Goal: Task Accomplishment & Management: Manage account settings

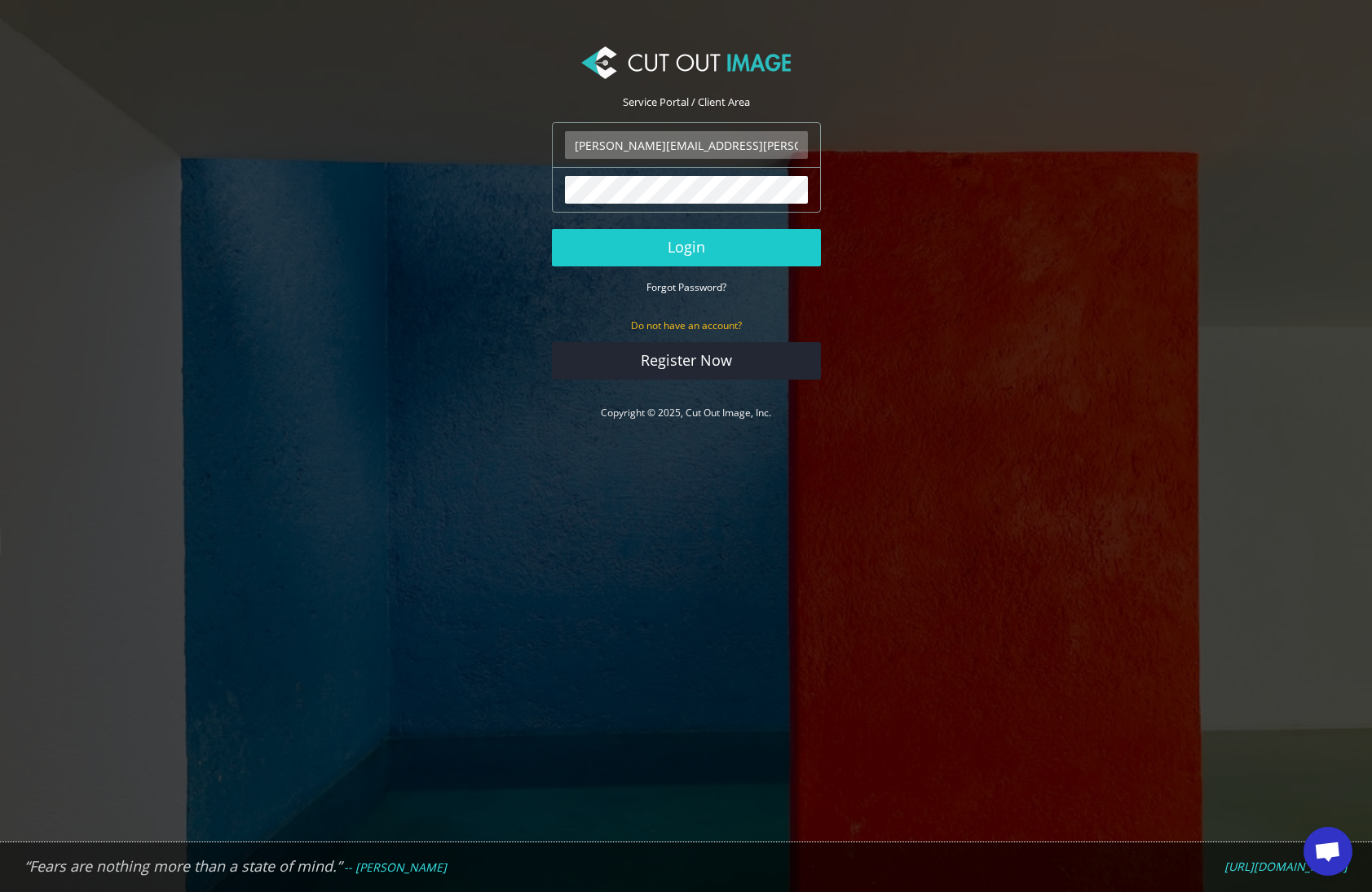
type input "ryan.alioto@boombah.com"
click at [686, 247] on button "Login" at bounding box center [686, 248] width 269 height 38
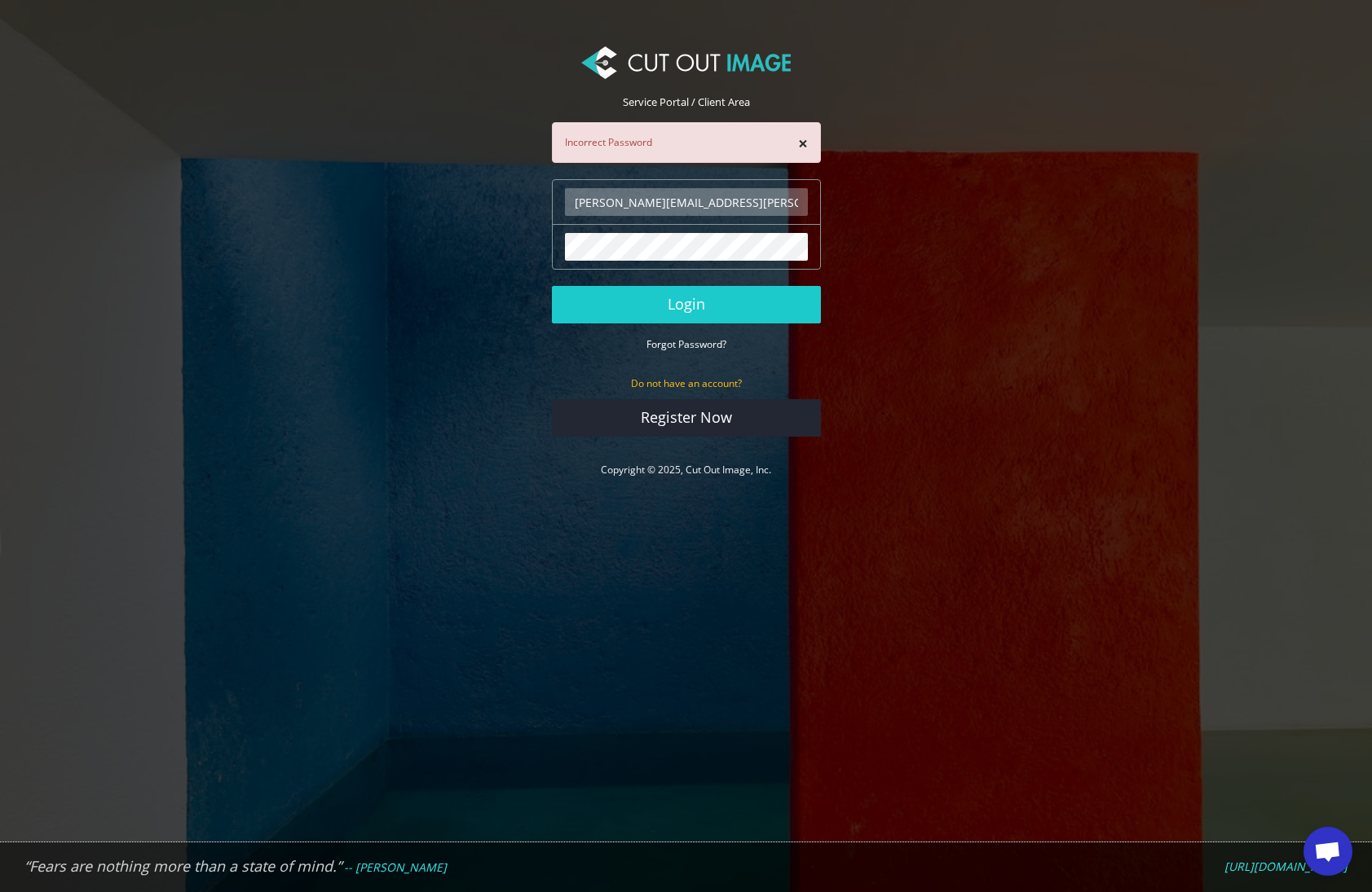
click at [713, 342] on small "Forgot Password?" at bounding box center [686, 343] width 80 height 14
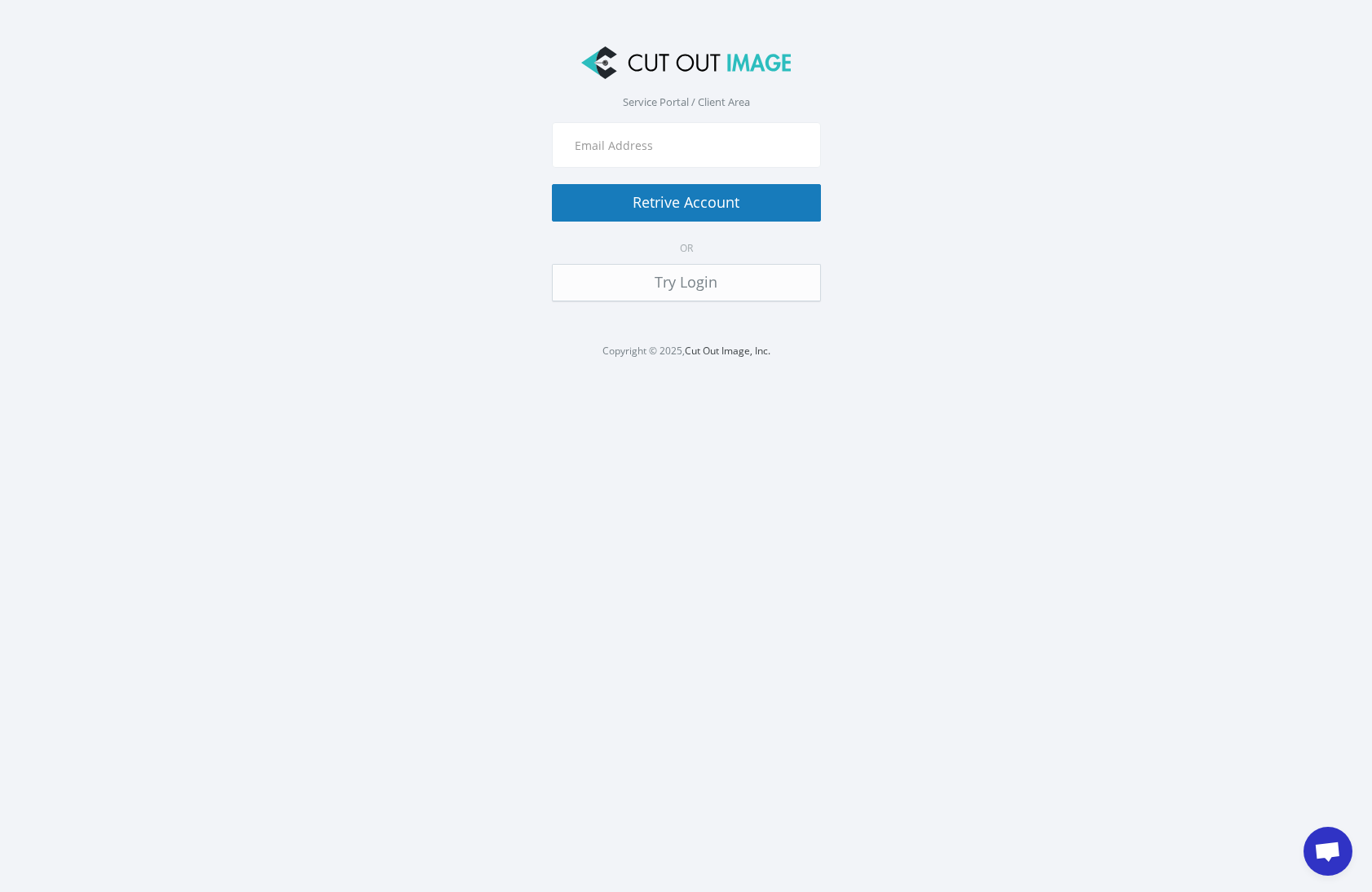
click at [637, 132] on input "text" at bounding box center [687, 145] width 243 height 28
type input "Ryan.alioto@boombah.com"
click at [657, 199] on button "Retrive Account" at bounding box center [686, 203] width 269 height 38
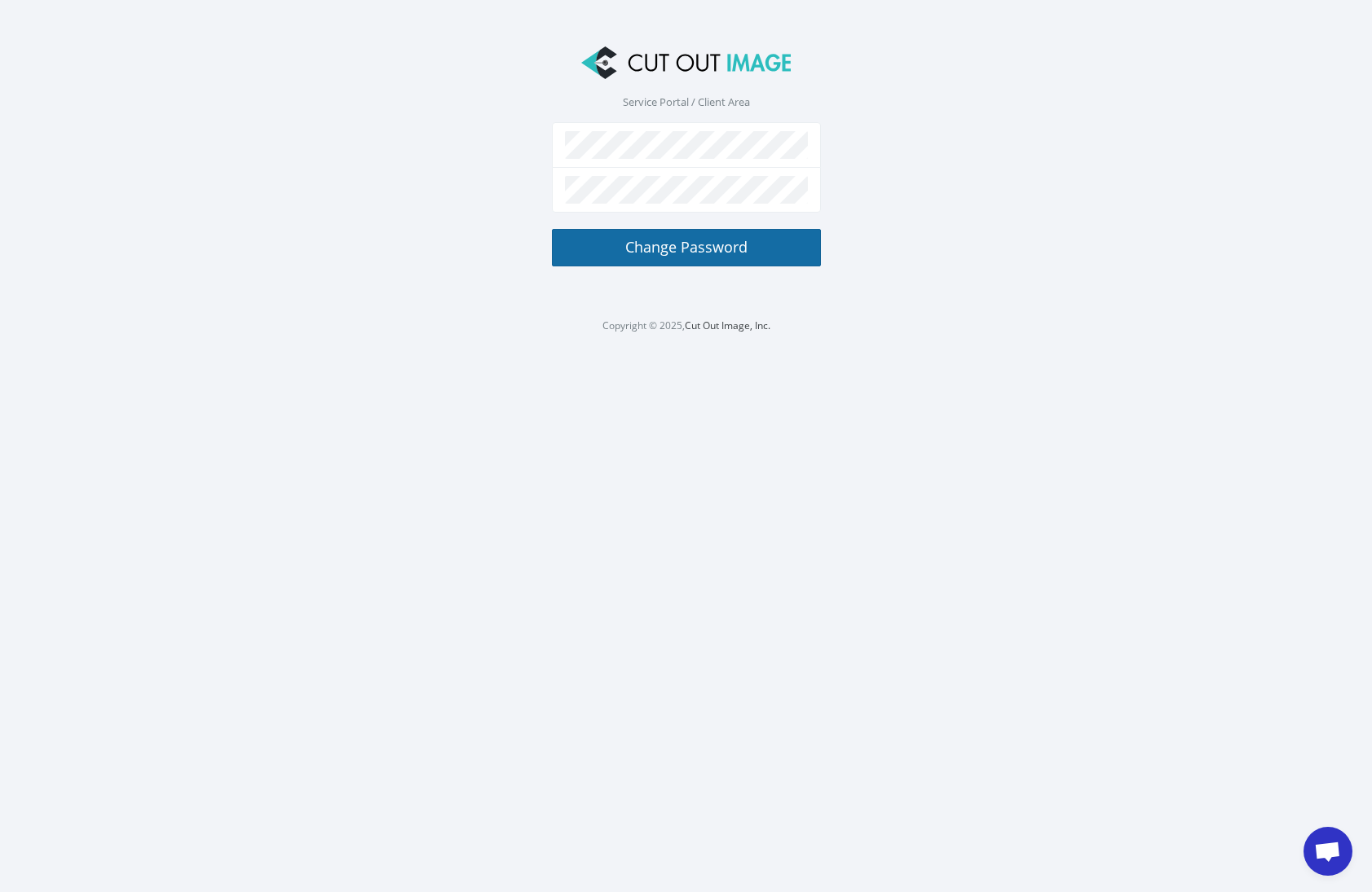
click at [685, 243] on button "Change Password" at bounding box center [686, 248] width 269 height 38
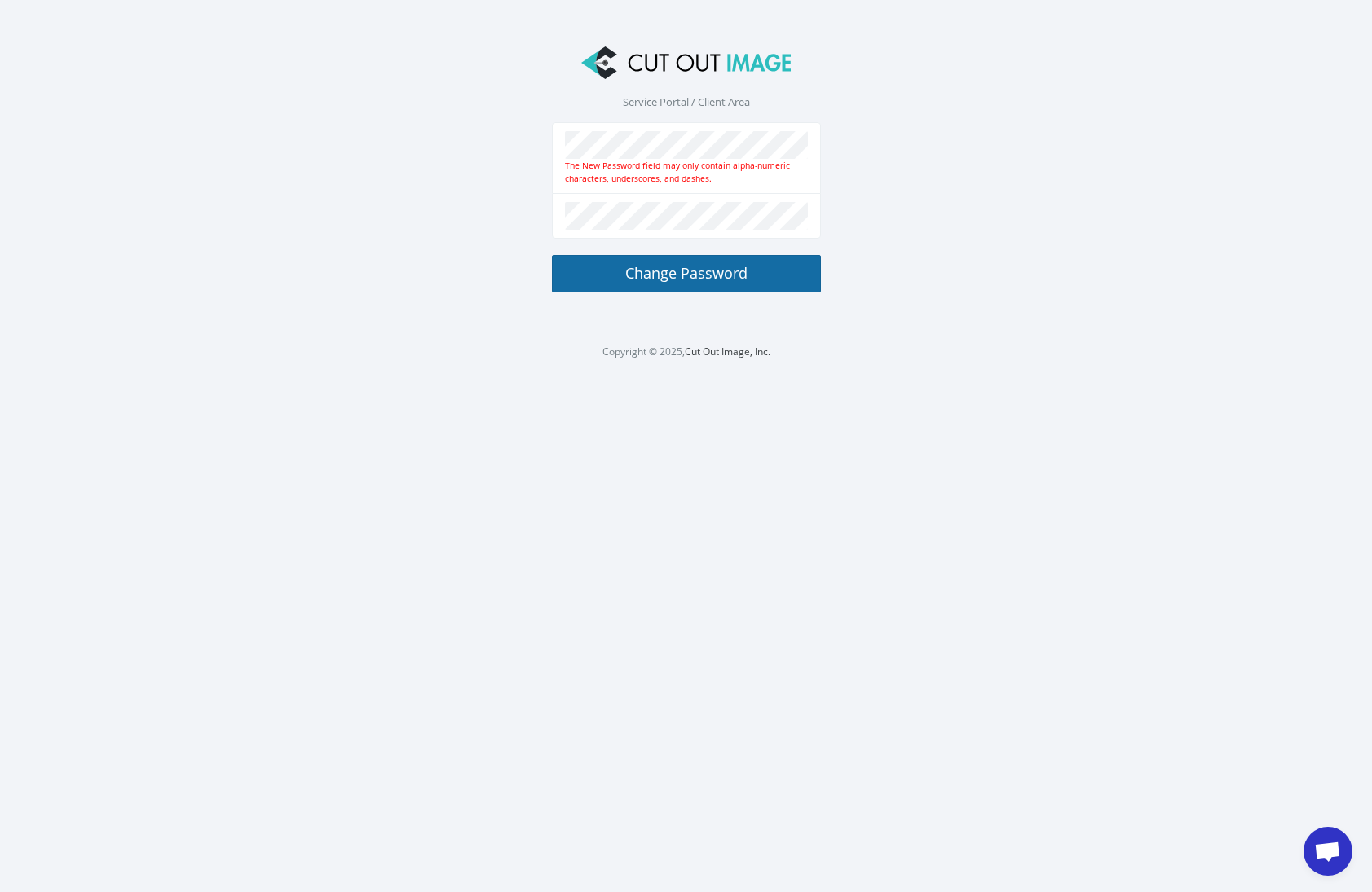
click at [691, 274] on button "Change Password" at bounding box center [686, 274] width 269 height 38
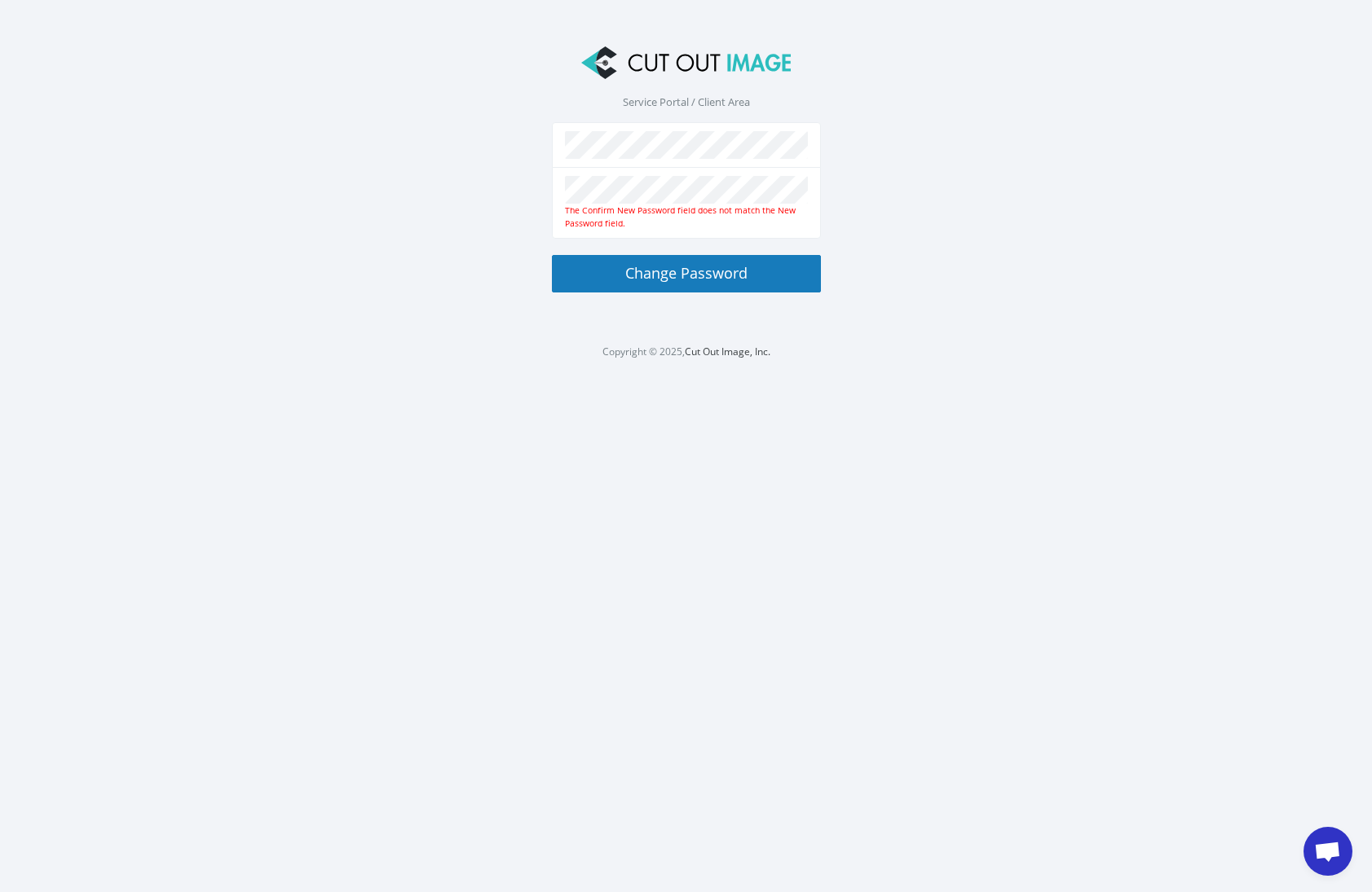
click at [645, 160] on div at bounding box center [686, 145] width 269 height 46
click at [695, 274] on button "Change Password" at bounding box center [686, 274] width 269 height 38
click at [914, 209] on section "Service Portal / Client Area The New Password field may only contain alpha-nume…" at bounding box center [686, 184] width 1372 height 319
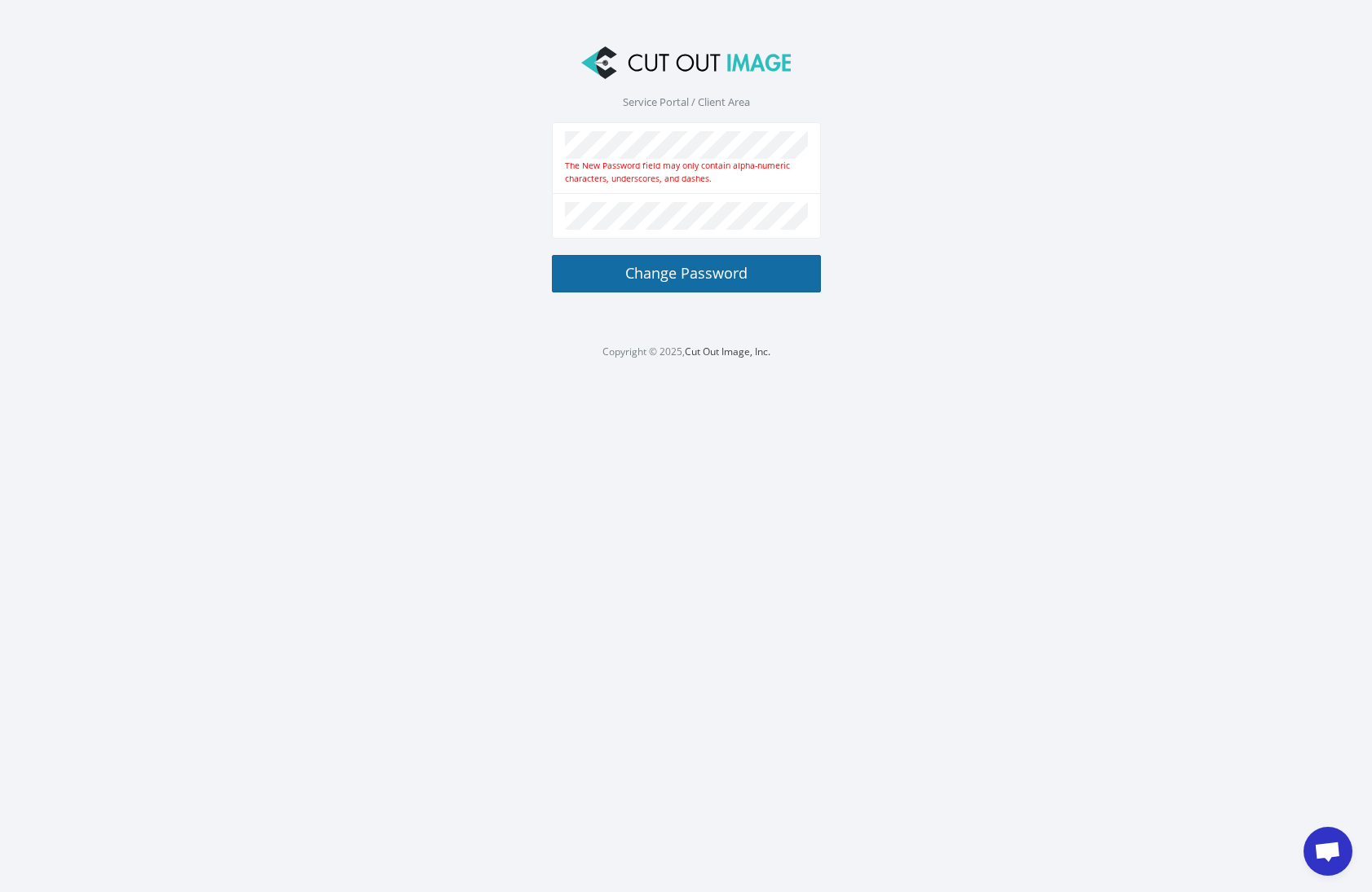
click at [709, 278] on button "Change Password" at bounding box center [686, 274] width 269 height 38
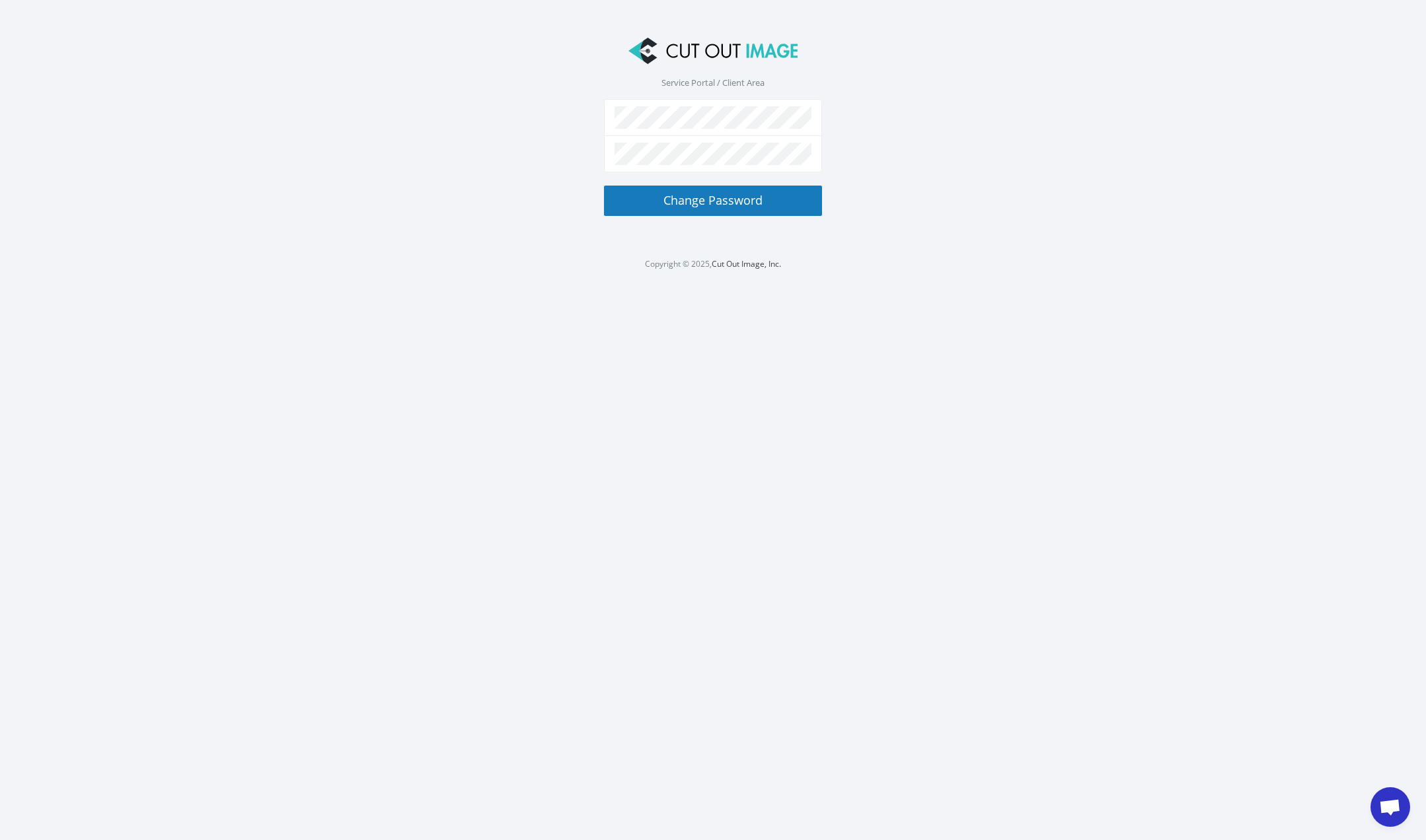
click at [981, 130] on section "Service Portal / Client Area Change Password" at bounding box center [713, 138] width 1426 height 237
click at [687, 199] on button "Change Password" at bounding box center [713, 201] width 218 height 31
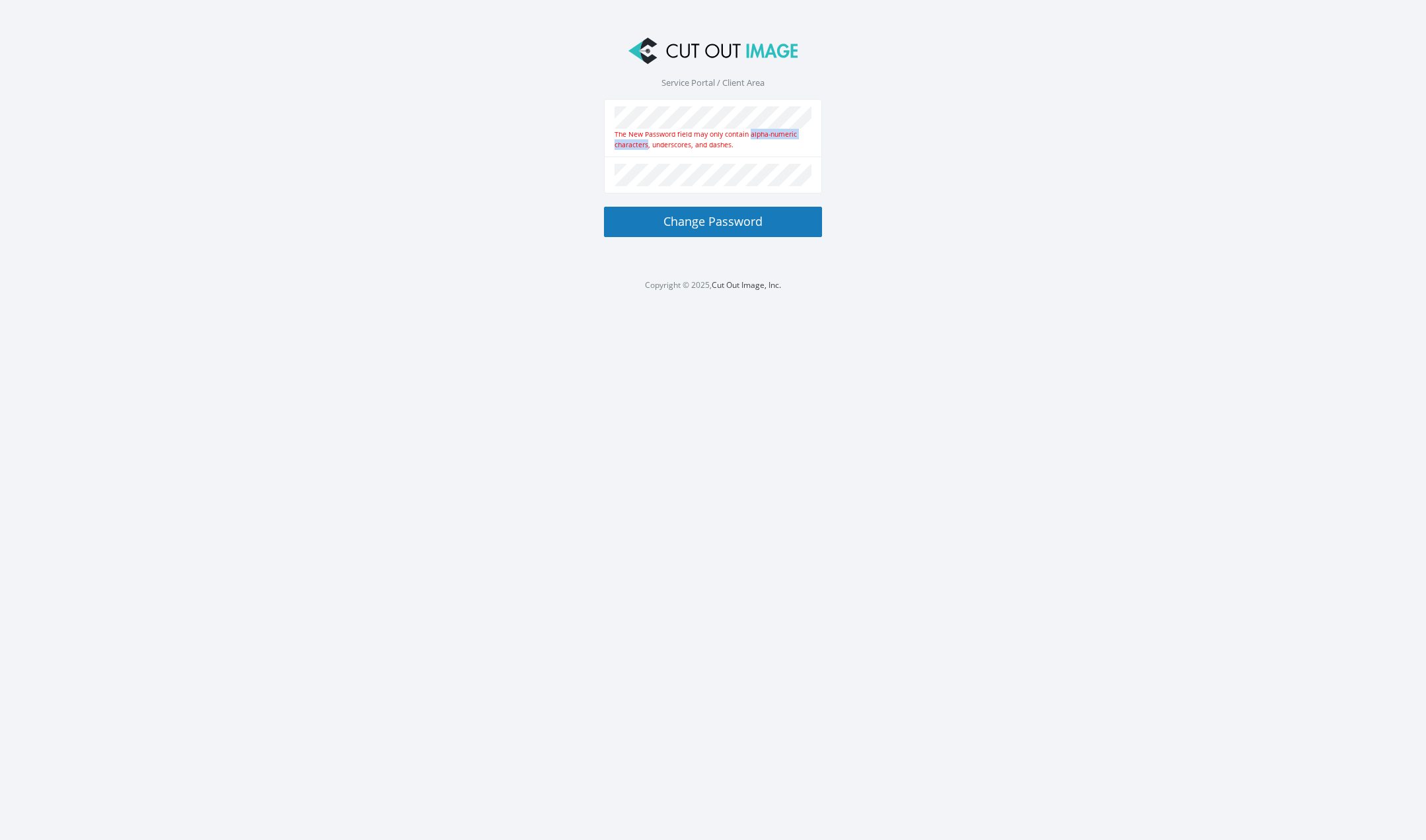
drag, startPoint x: 750, startPoint y: 134, endPoint x: 647, endPoint y: 147, distance: 103.8
click at [647, 147] on div "The New Password field may only contain alpha-numeric characters, underscores, …" at bounding box center [713, 139] width 197 height 21
copy div "alpha-numeric characters"
drag, startPoint x: 673, startPoint y: 142, endPoint x: 666, endPoint y: 131, distance: 13.0
click at [673, 142] on div "The New Password field may only contain alpha-numeric characters, underscores, …" at bounding box center [713, 139] width 197 height 21
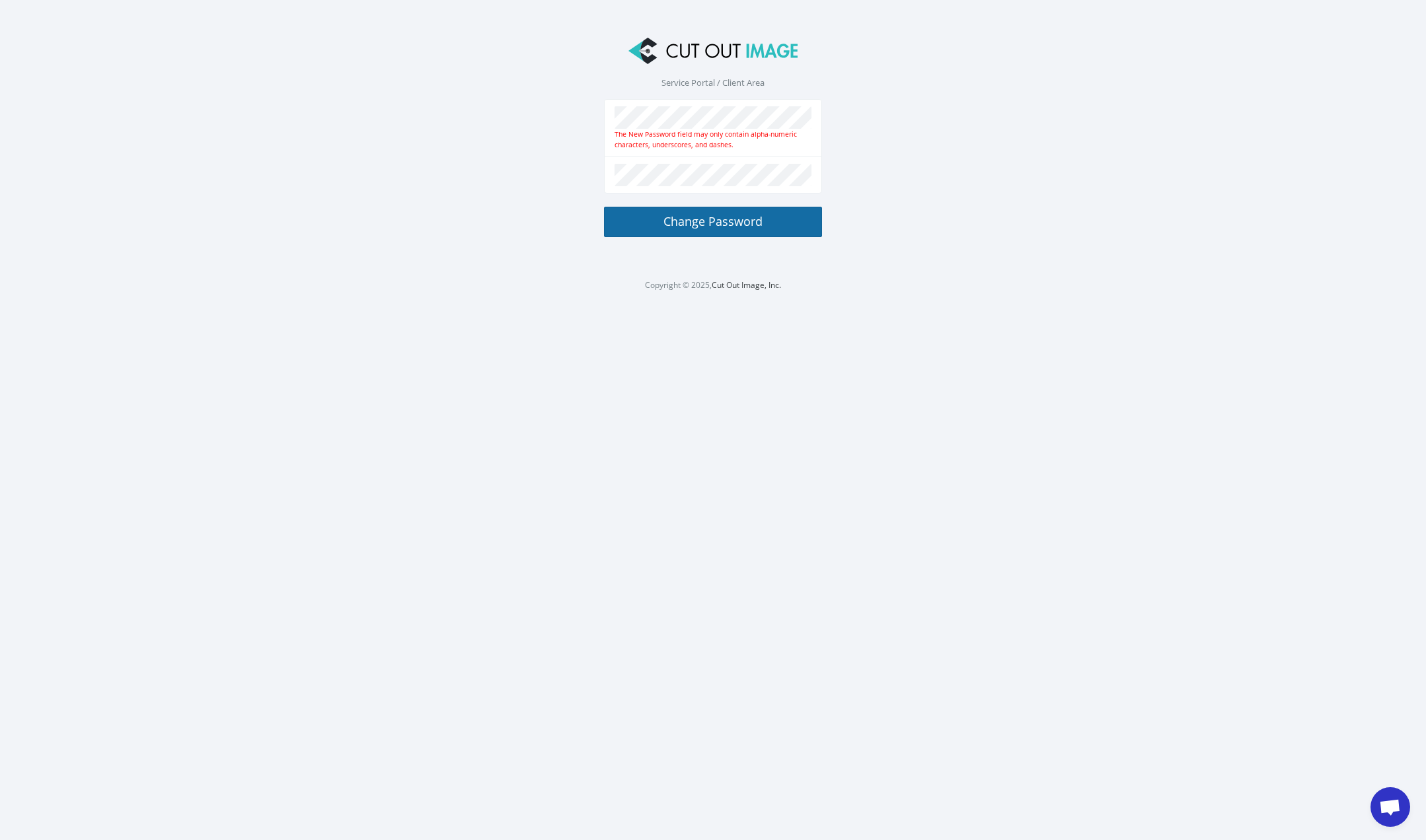
click at [708, 224] on button "Change Password" at bounding box center [713, 222] width 218 height 31
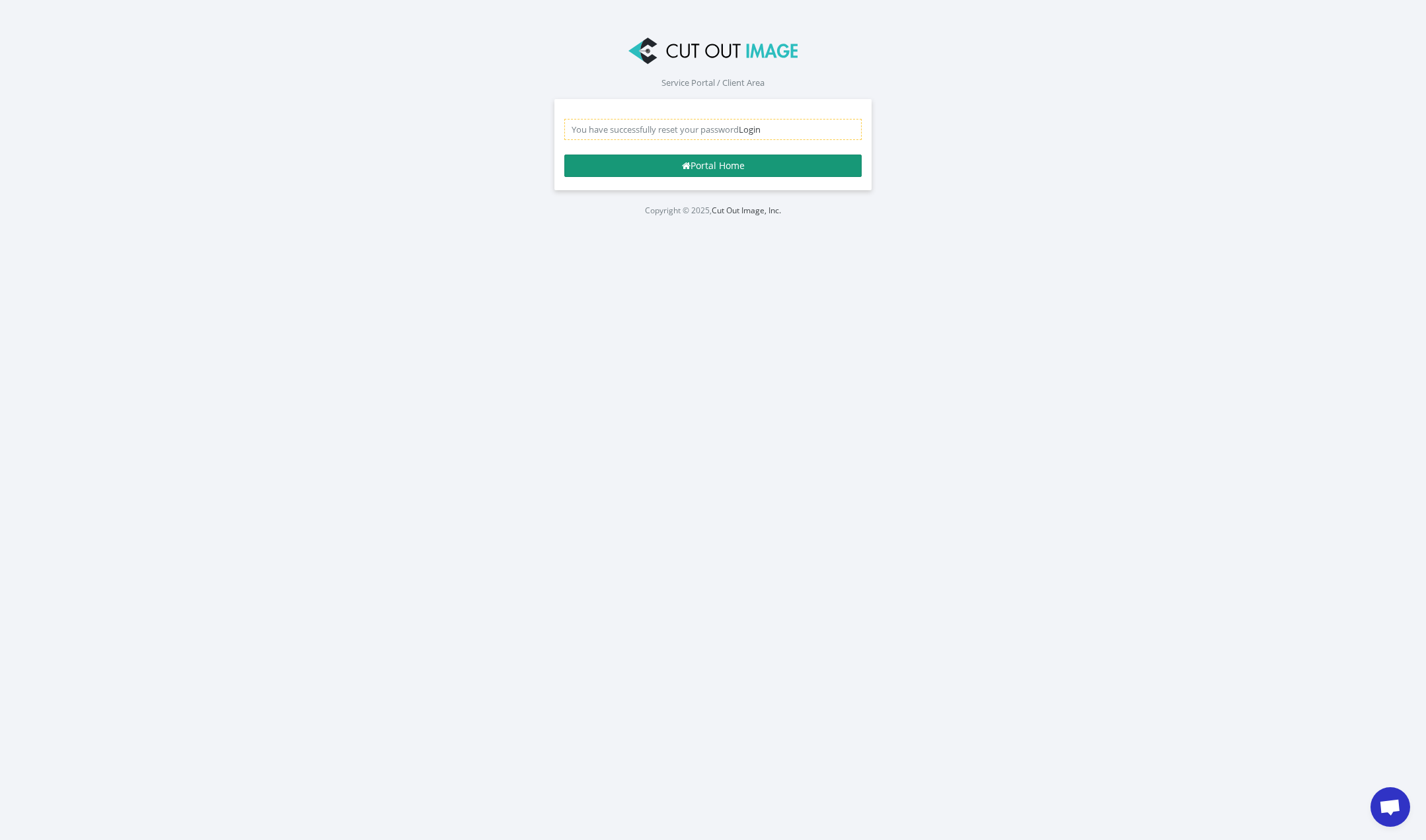
click at [712, 168] on link "Portal Home" at bounding box center [712, 166] width 297 height 23
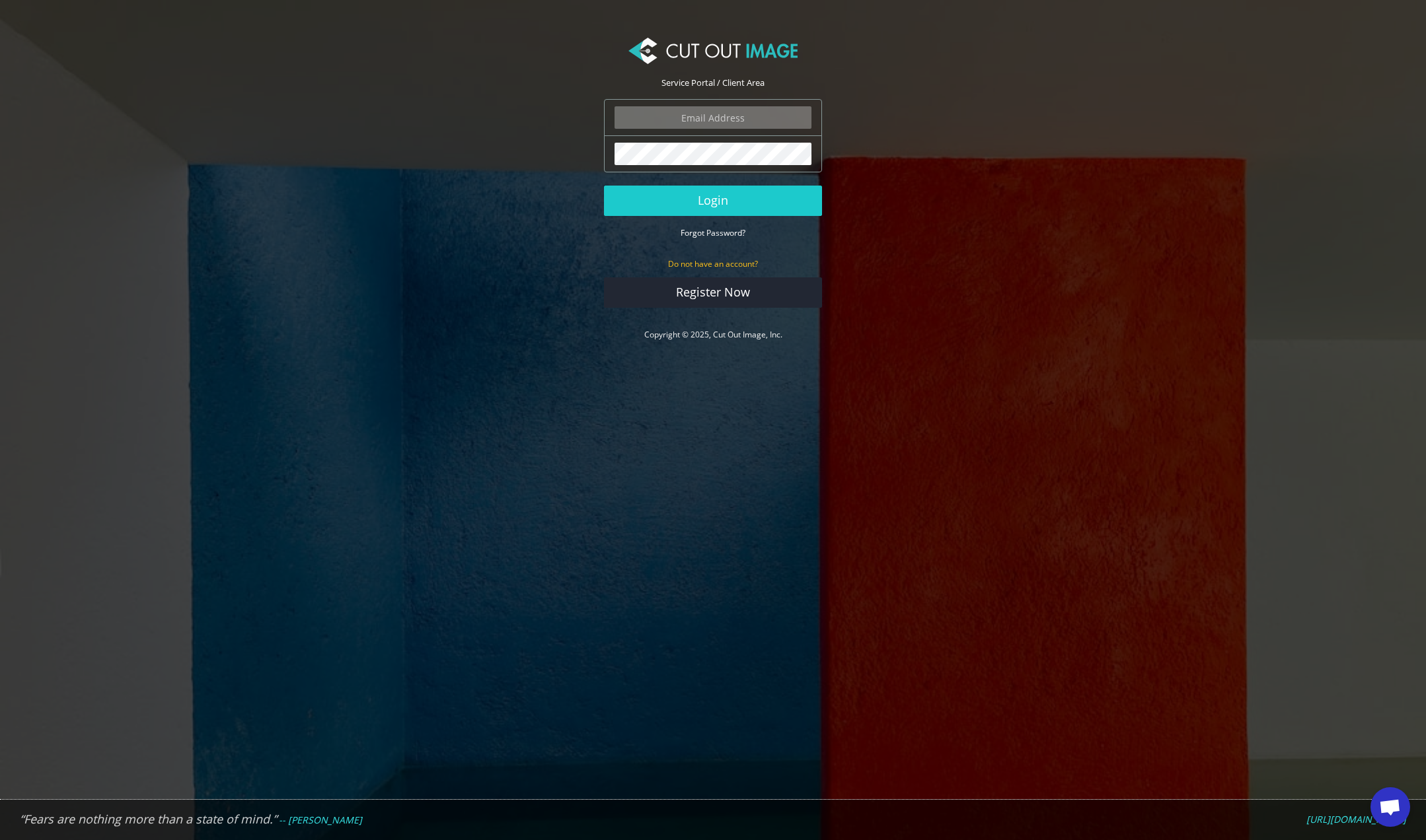
type input "[PERSON_NAME][EMAIL_ADDRESS][PERSON_NAME][DOMAIN_NAME]"
click at [713, 200] on button "Login" at bounding box center [713, 201] width 218 height 31
